Goal: Information Seeking & Learning: Find specific fact

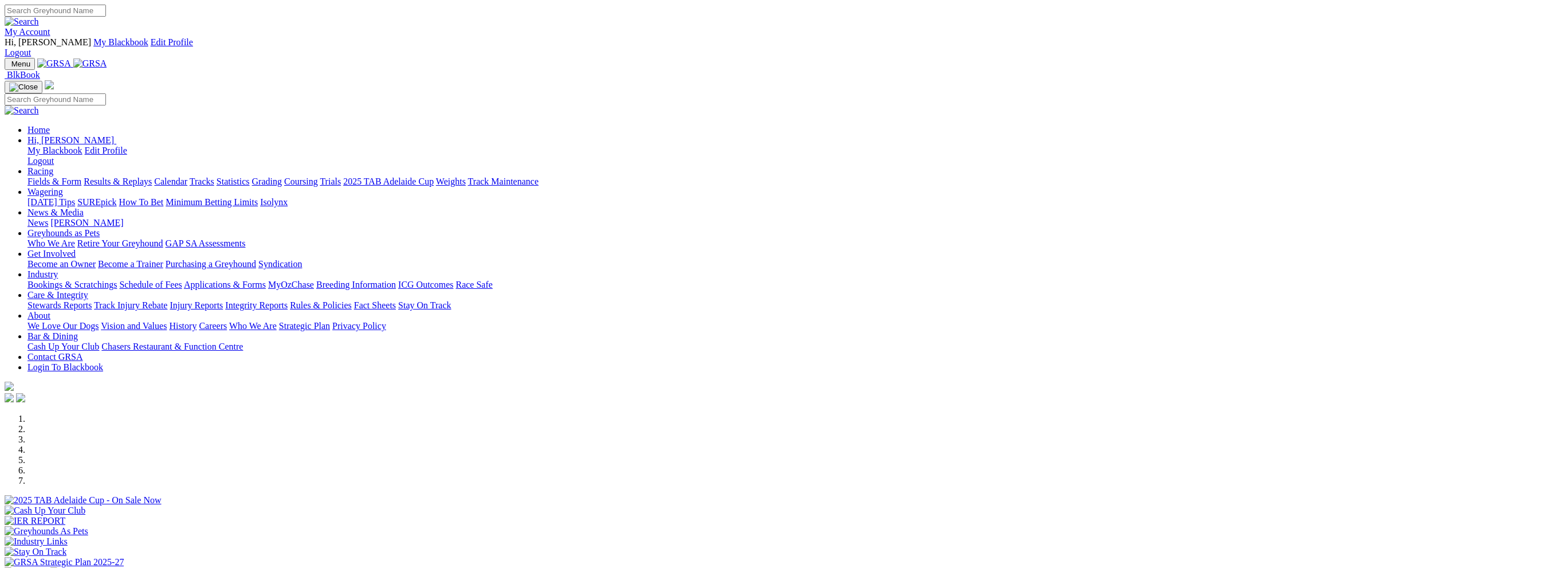
scroll to position [229, 0]
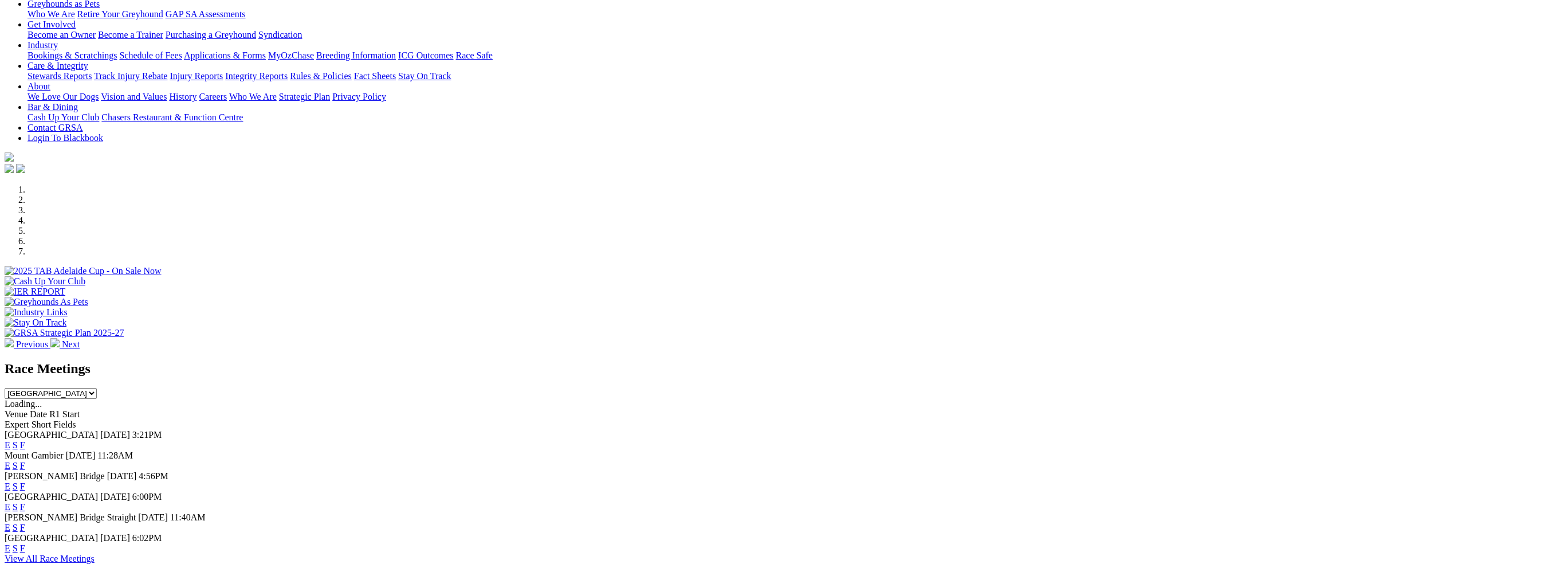
click at [25, 502] on link "F" at bounding box center [23, 507] width 5 height 10
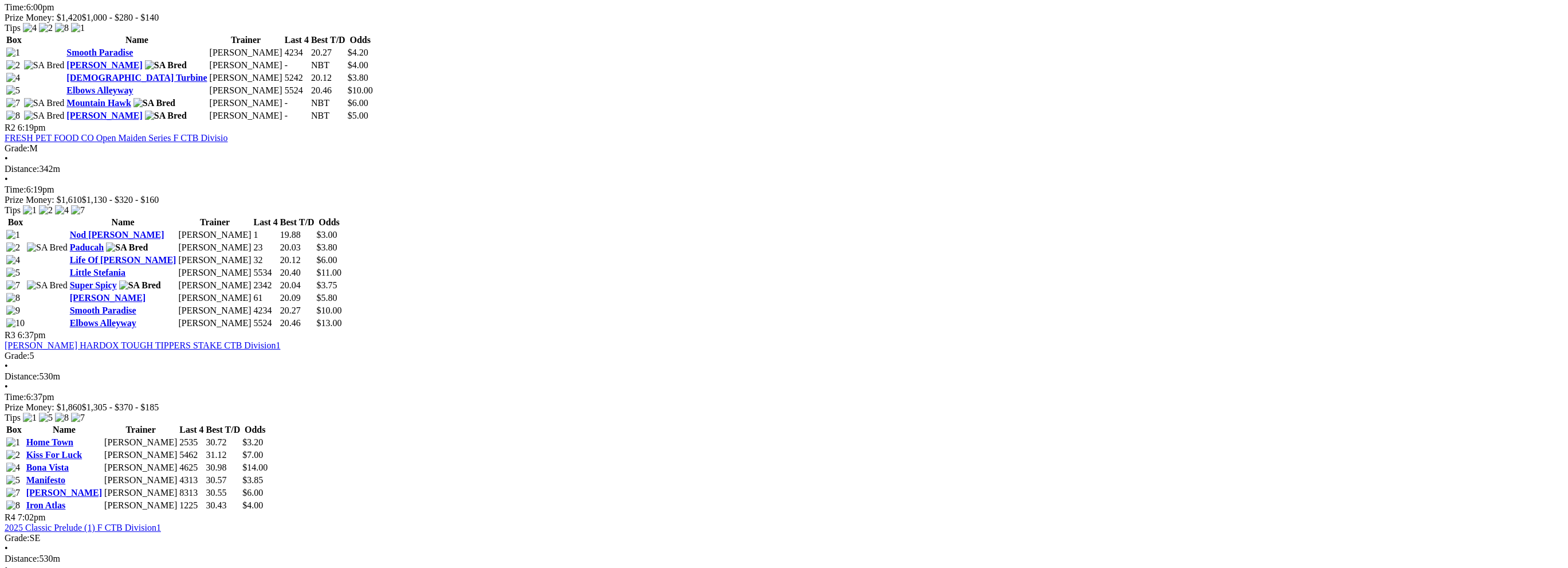
scroll to position [687, 0]
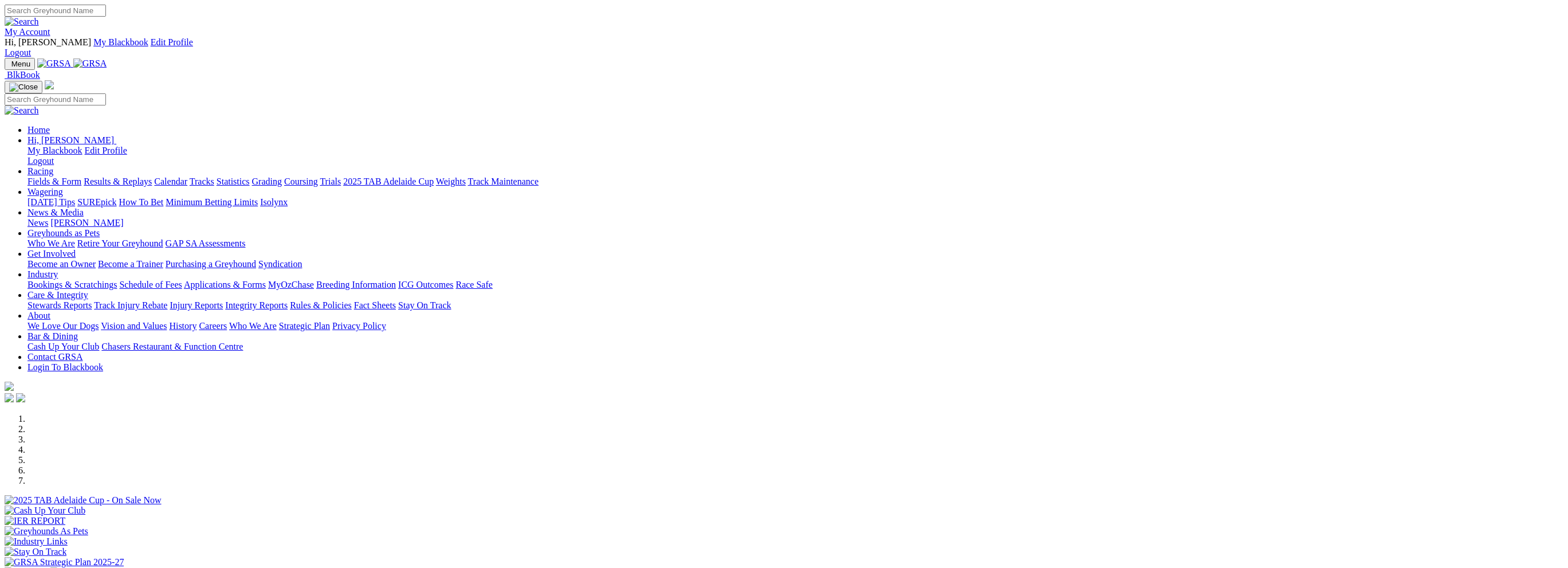
scroll to position [229, 0]
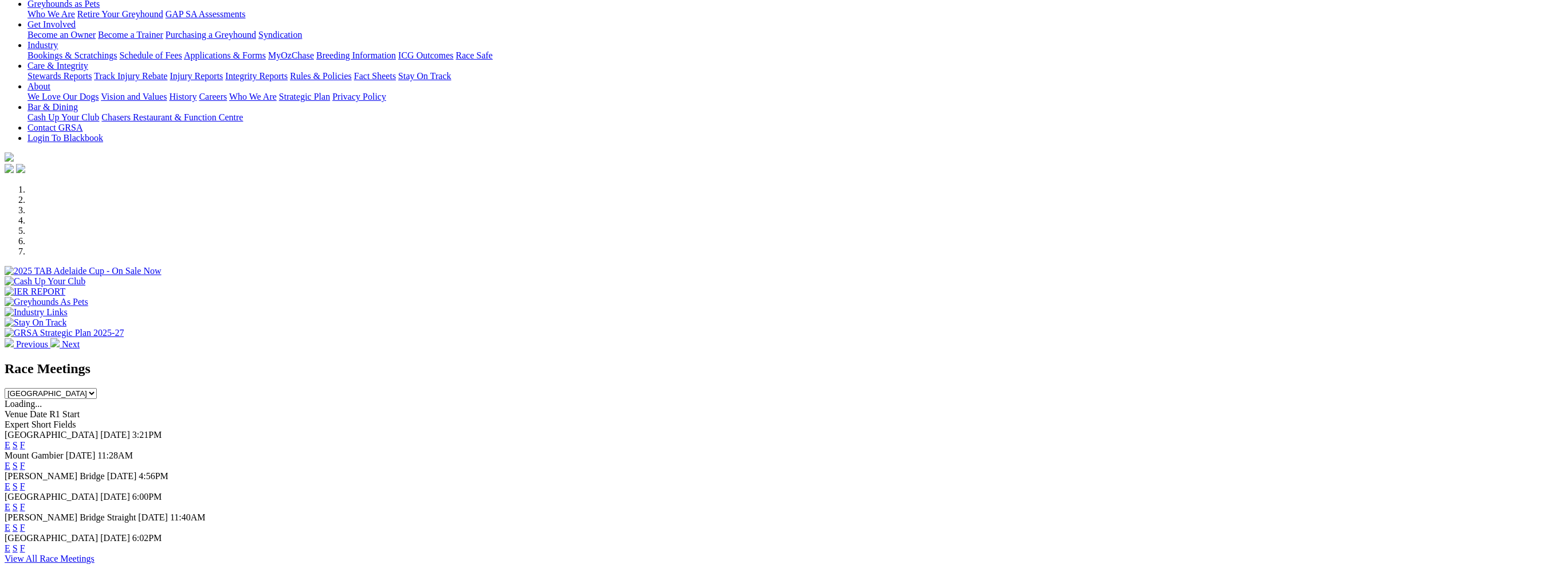
click at [25, 543] on link "F" at bounding box center [23, 548] width 5 height 10
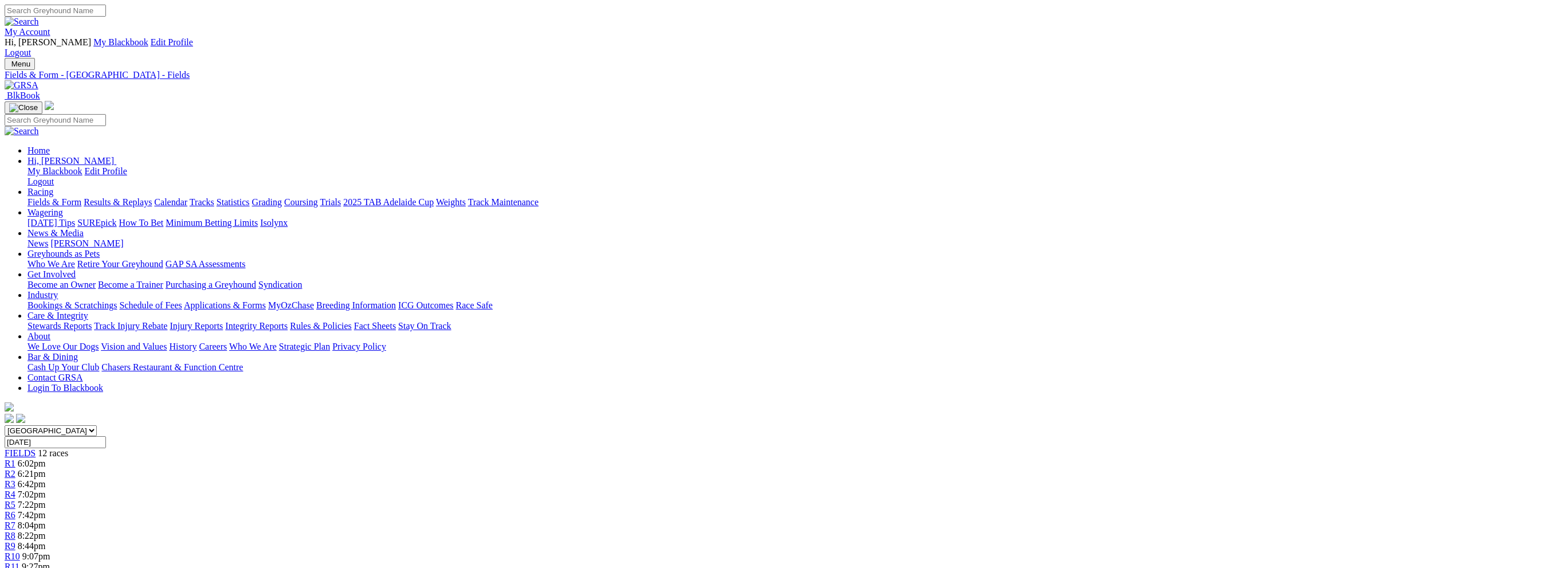
click at [106, 13] on input "Search" at bounding box center [55, 11] width 102 height 12
type input "reiko terror"
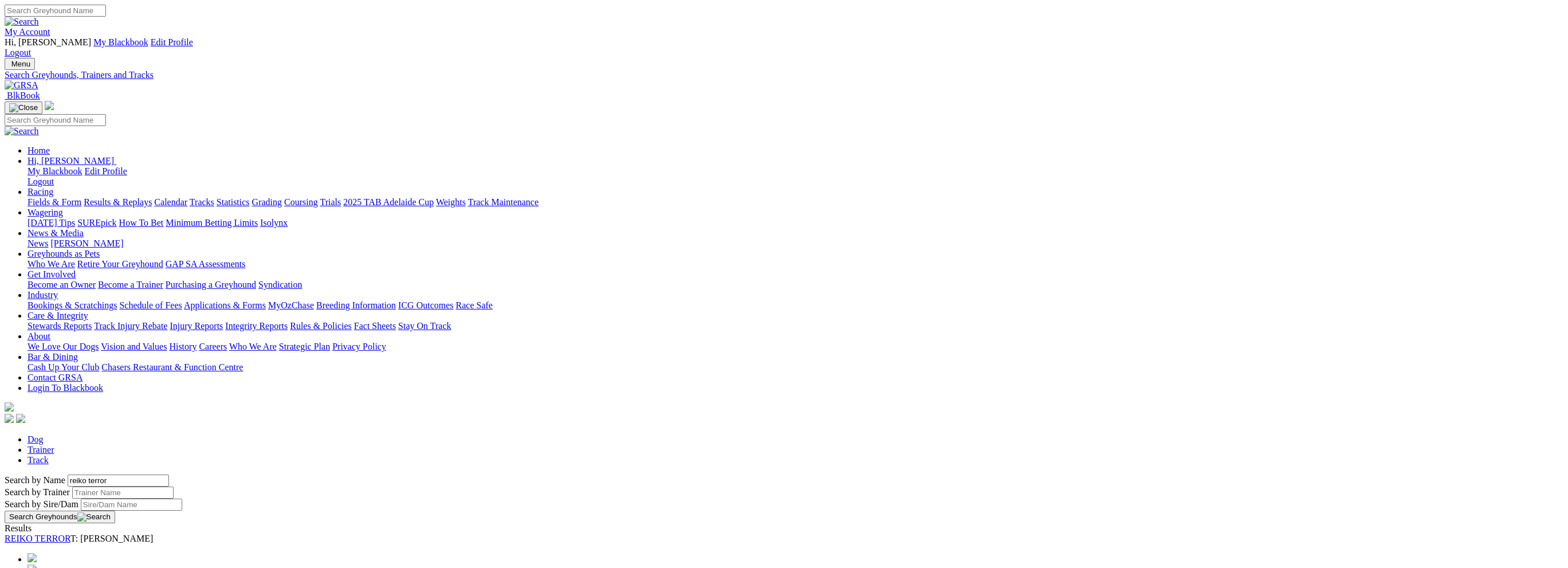
click at [71, 533] on link "REIKO TERROR" at bounding box center [38, 538] width 66 height 10
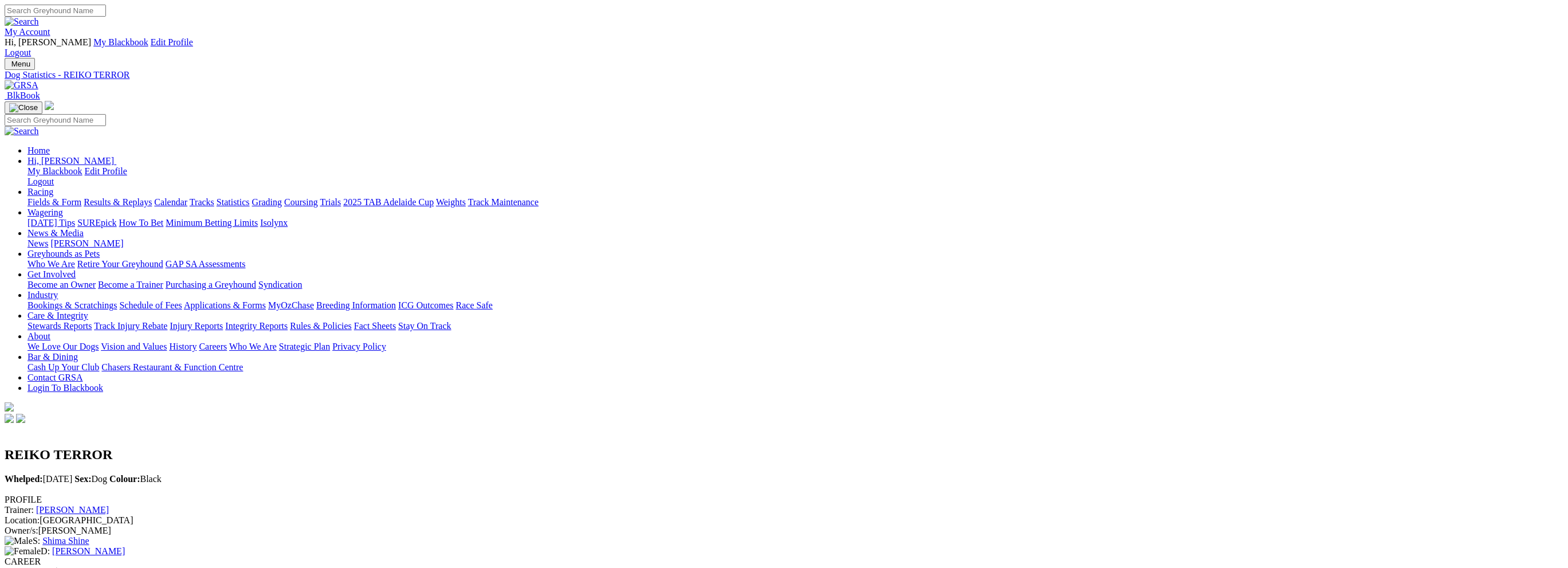
click at [187, 197] on link "Calendar" at bounding box center [170, 202] width 33 height 10
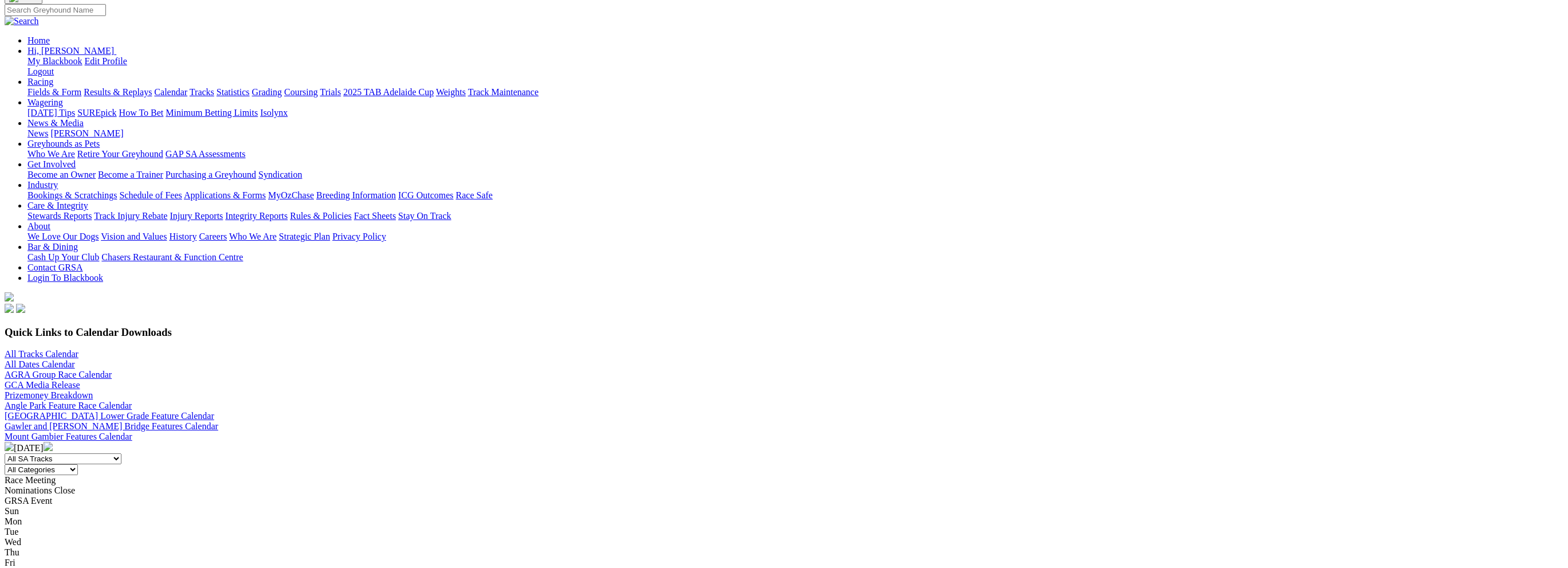
scroll to position [114, 0]
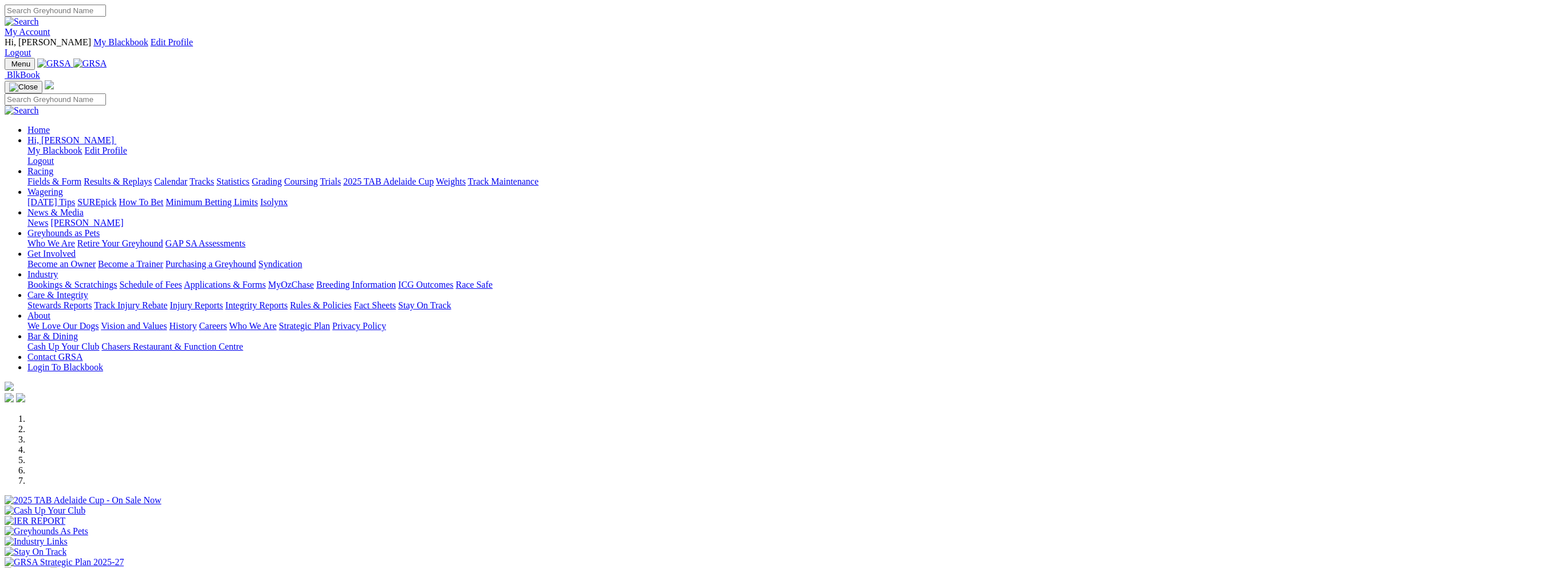
scroll to position [229, 0]
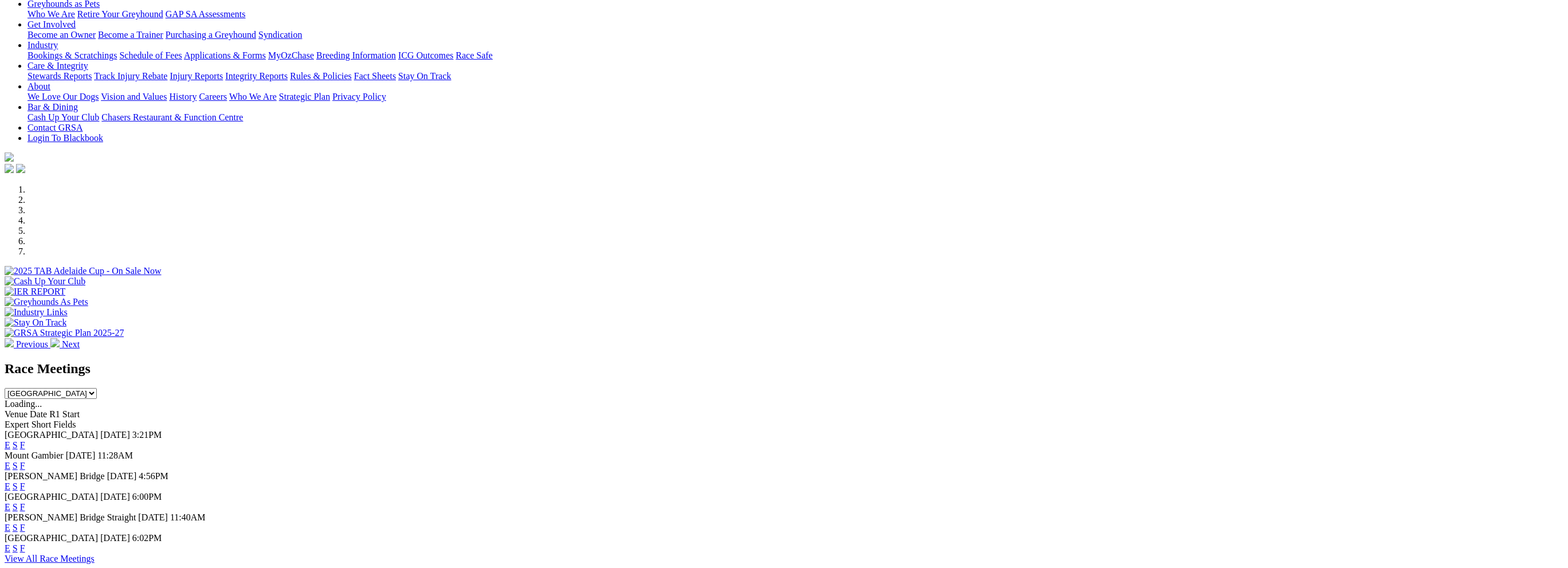
click at [25, 482] on link "F" at bounding box center [23, 486] width 5 height 10
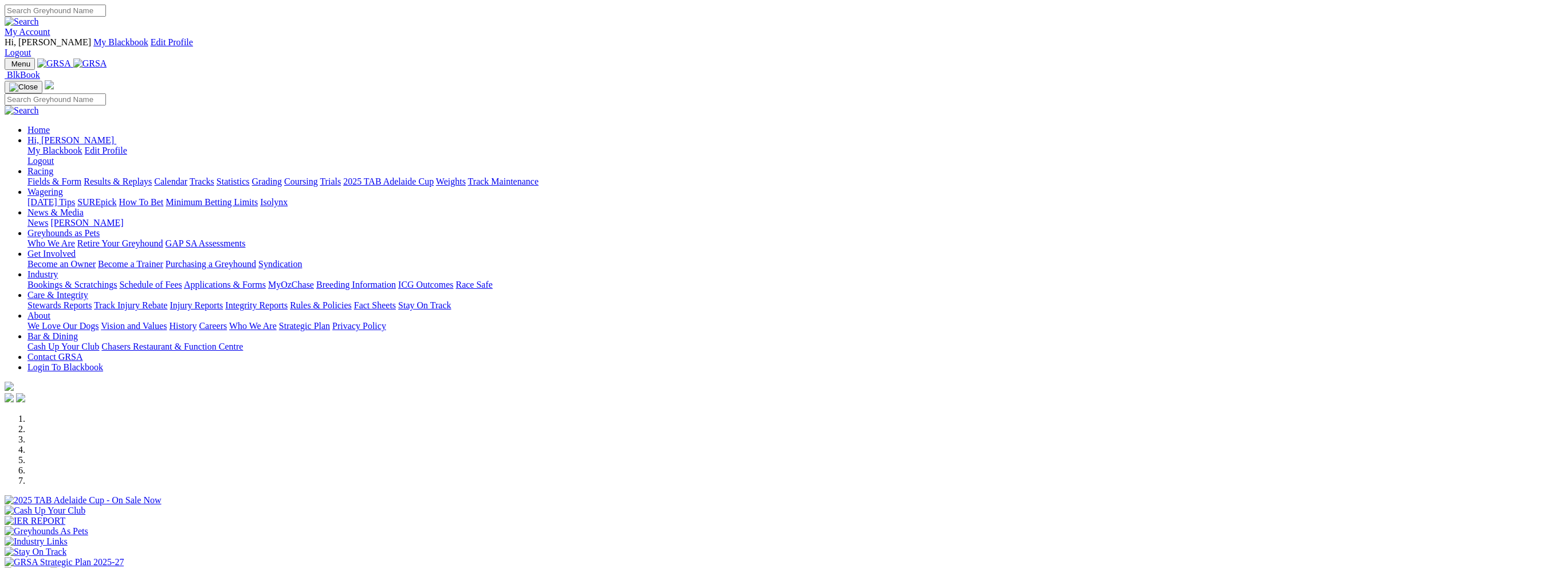
scroll to position [229, 0]
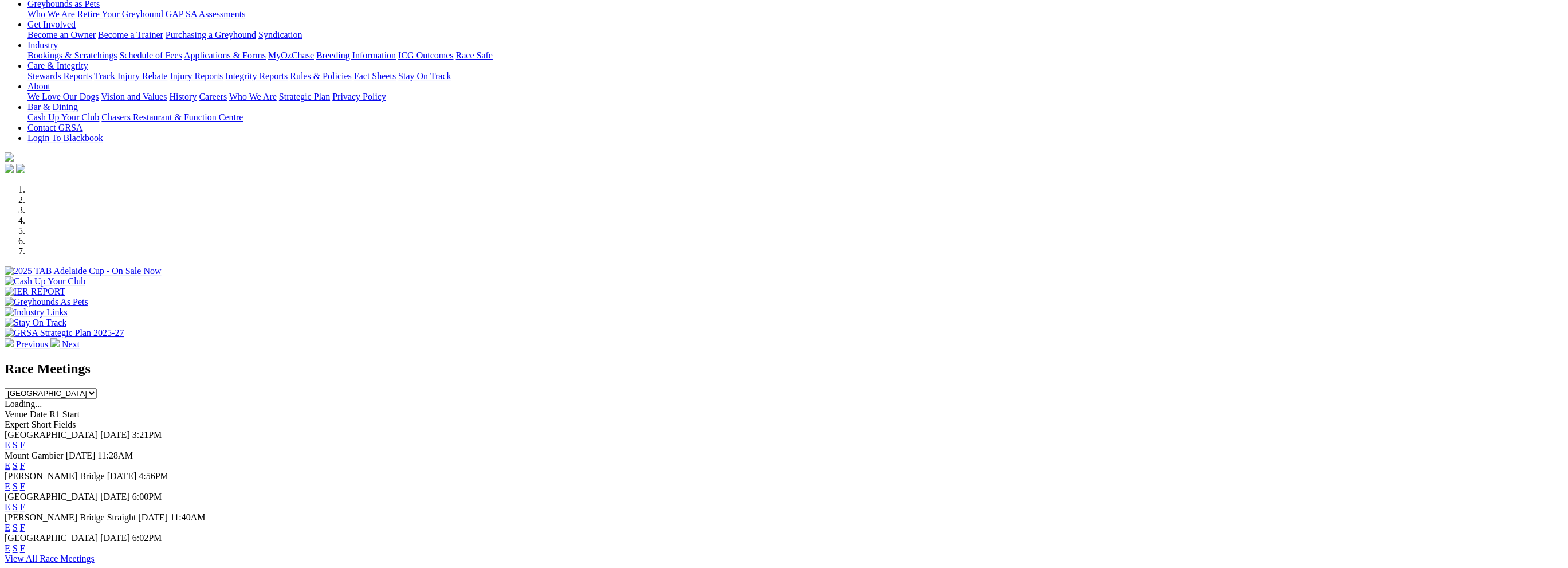
click at [25, 502] on link "F" at bounding box center [23, 507] width 5 height 10
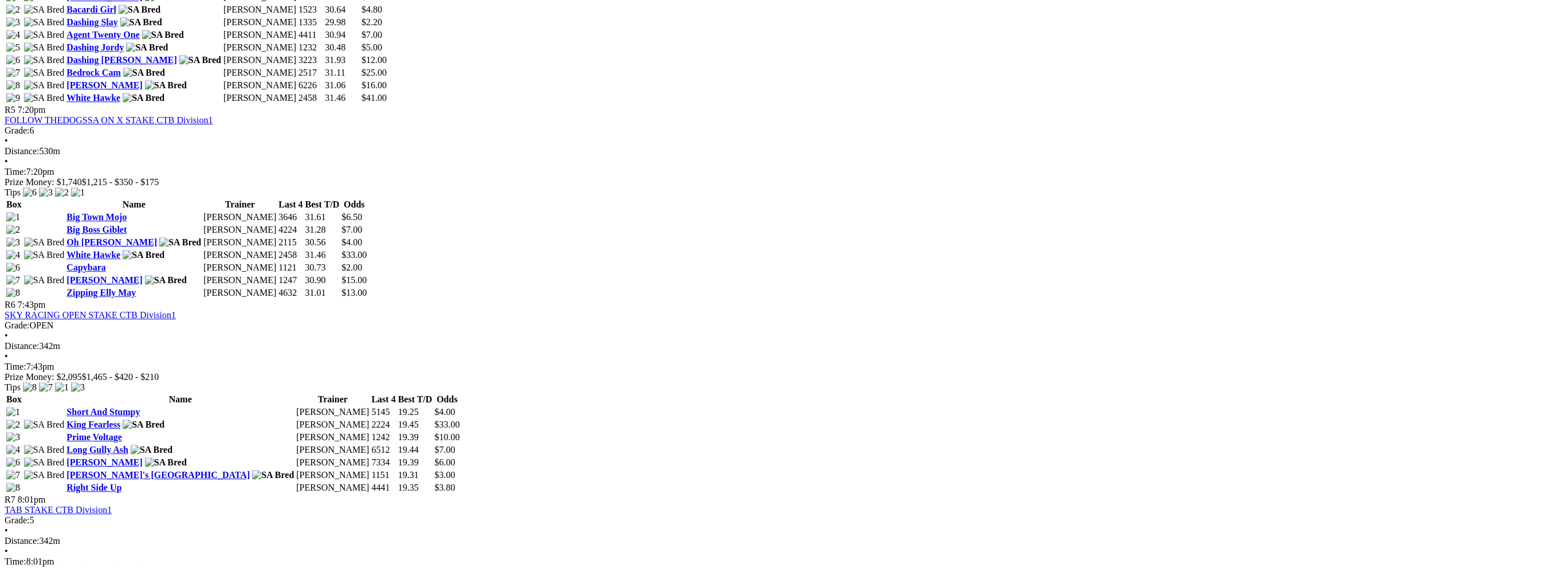
scroll to position [1375, 0]
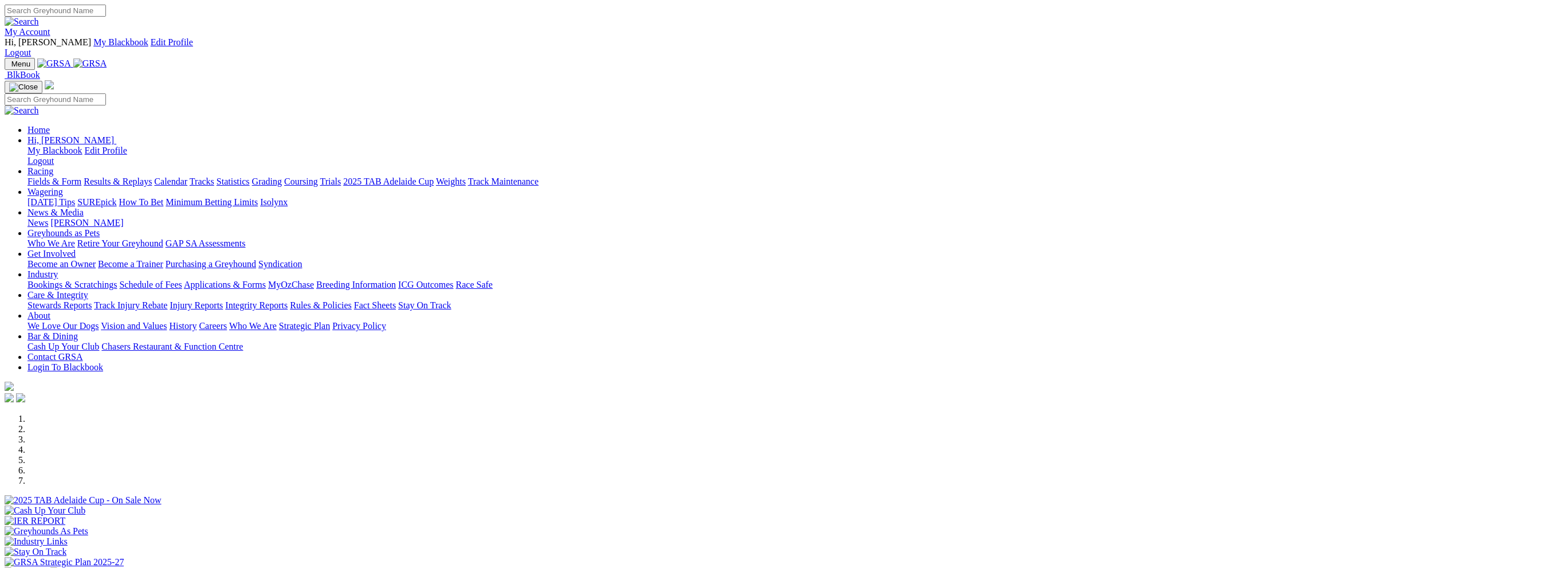
click at [187, 177] on link "Calendar" at bounding box center [170, 181] width 33 height 10
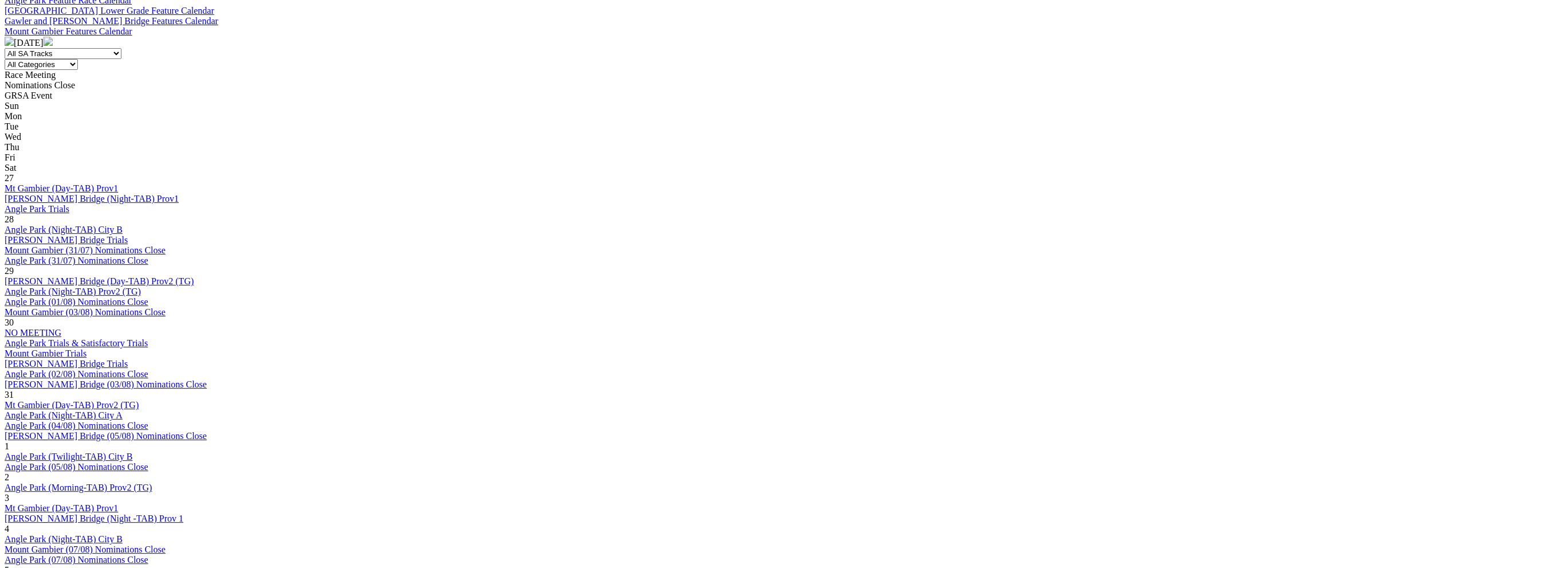
scroll to position [516, 0]
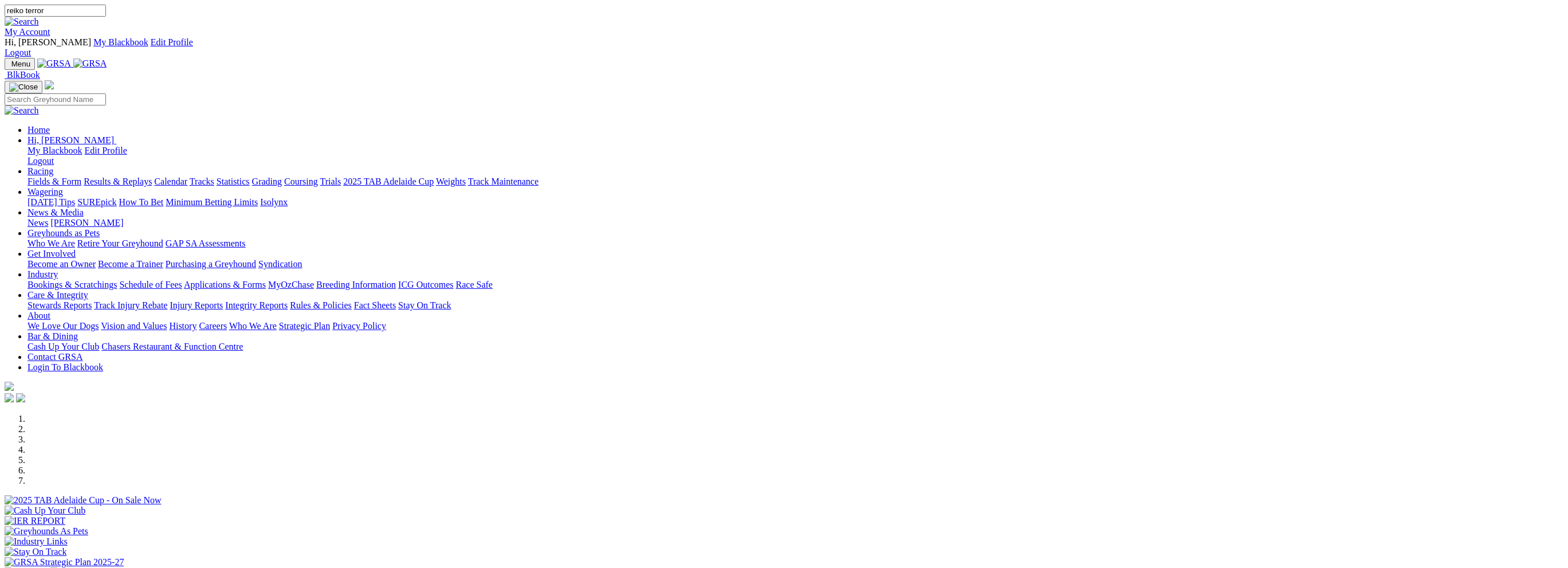
type input "reiko terror"
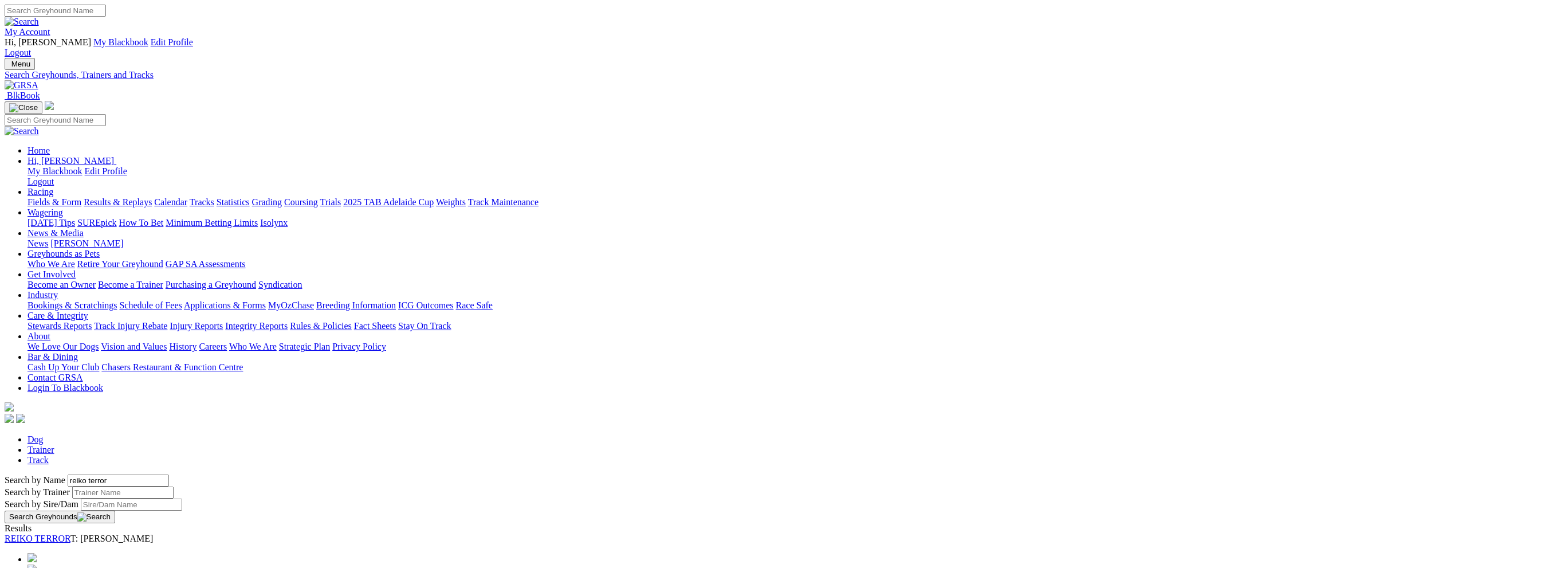
click at [71, 533] on link "REIKO TERROR" at bounding box center [38, 538] width 66 height 10
